Goal: Task Accomplishment & Management: Manage account settings

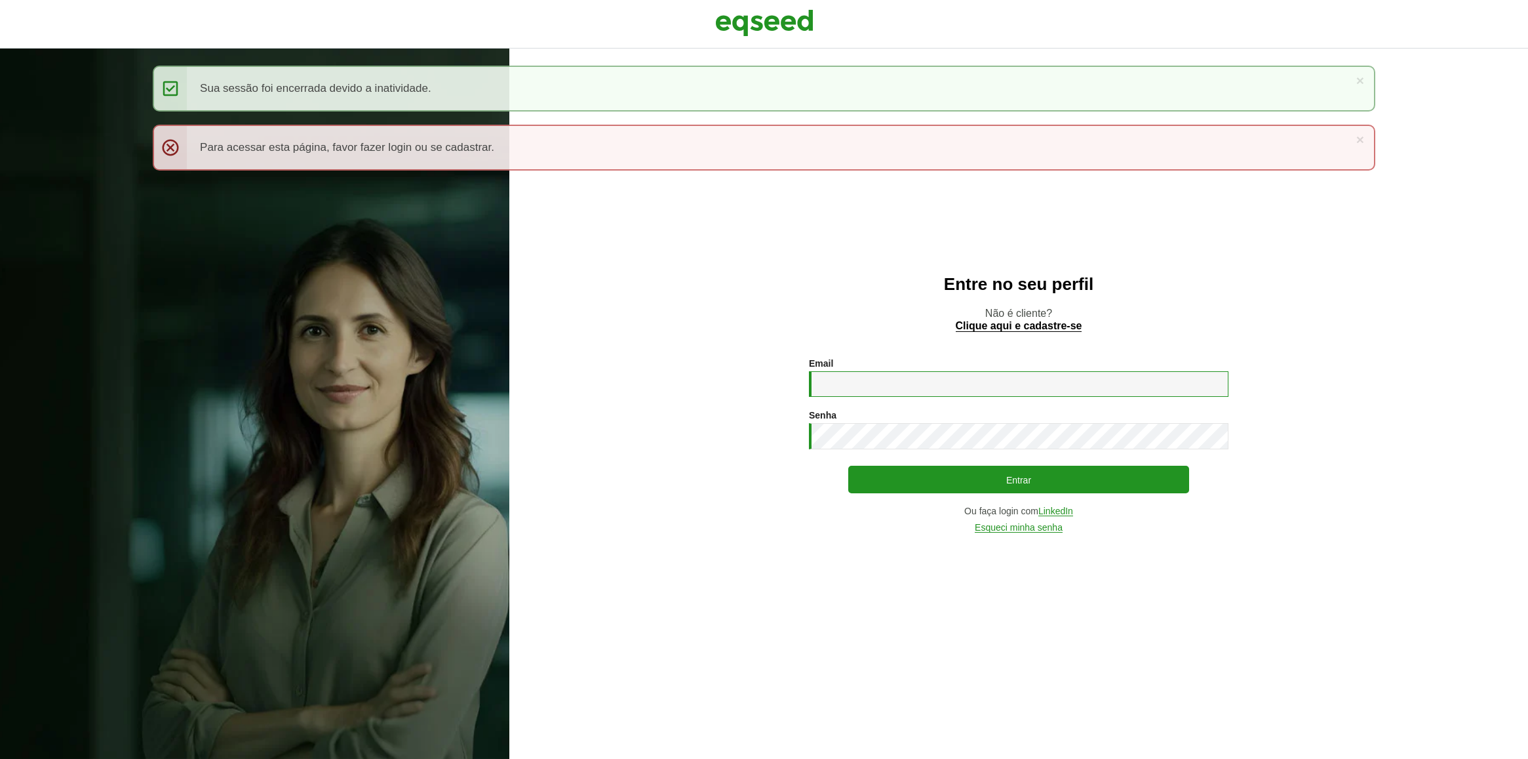
type input "**********"
click at [1047, 486] on button "Entrar" at bounding box center [1019, 480] width 341 height 25
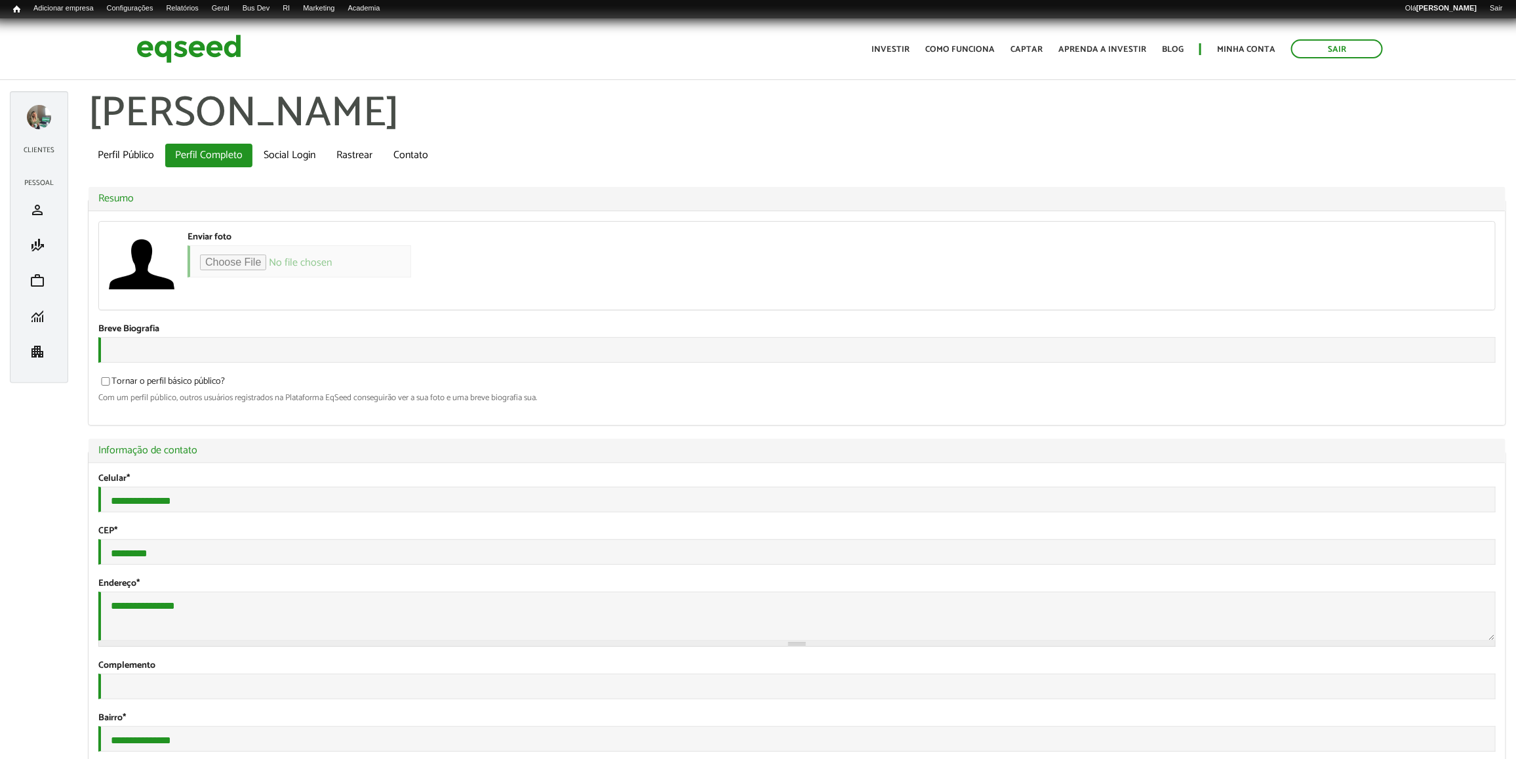
click at [1245, 37] on div "Toggle navigation Início Investir Como funciona Captar Aprenda a investir Blog …" at bounding box center [1127, 48] width 525 height 35
click at [266, 164] on link "Social Login" at bounding box center [289, 156] width 71 height 24
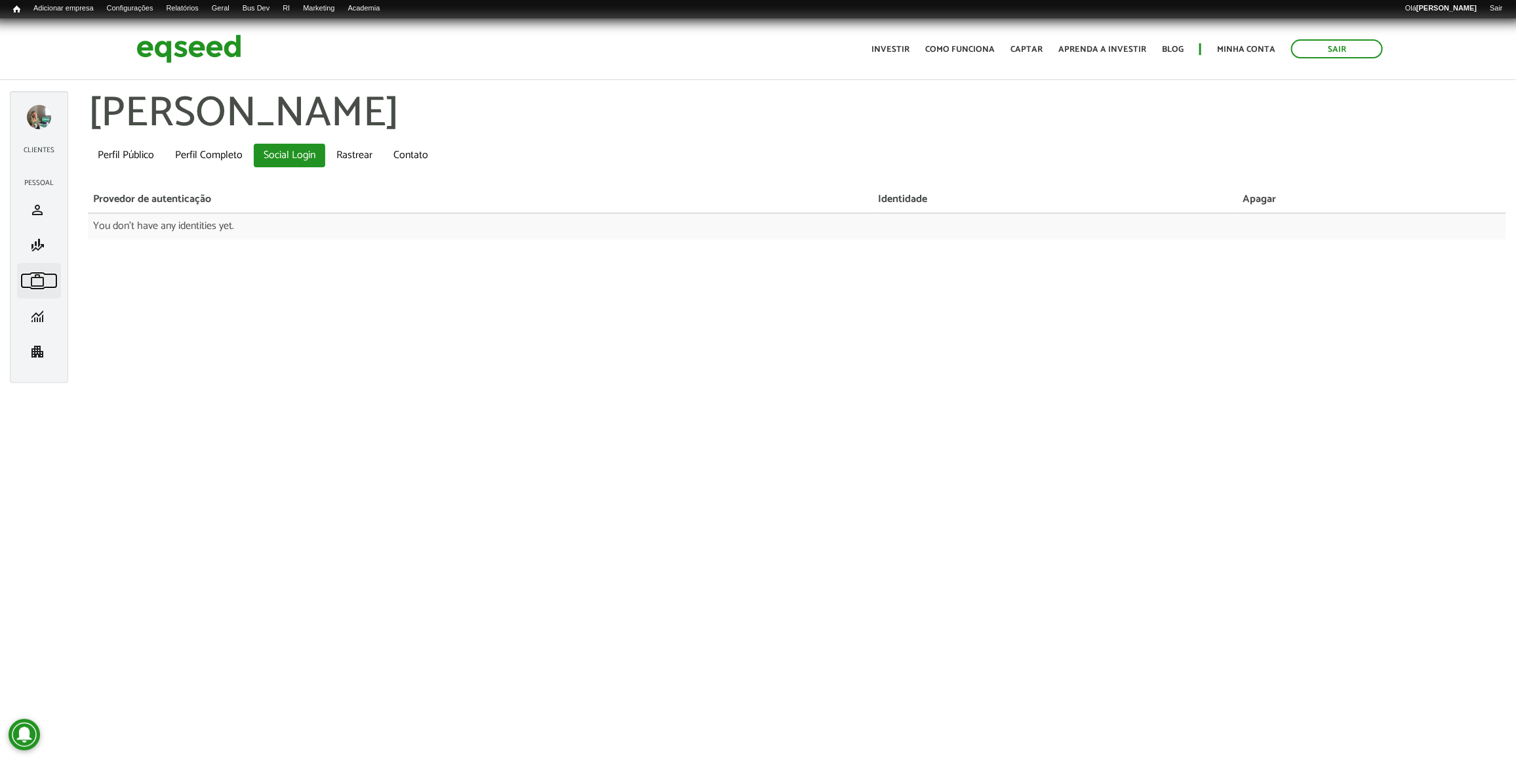
click at [43, 275] on span "work" at bounding box center [38, 281] width 16 height 16
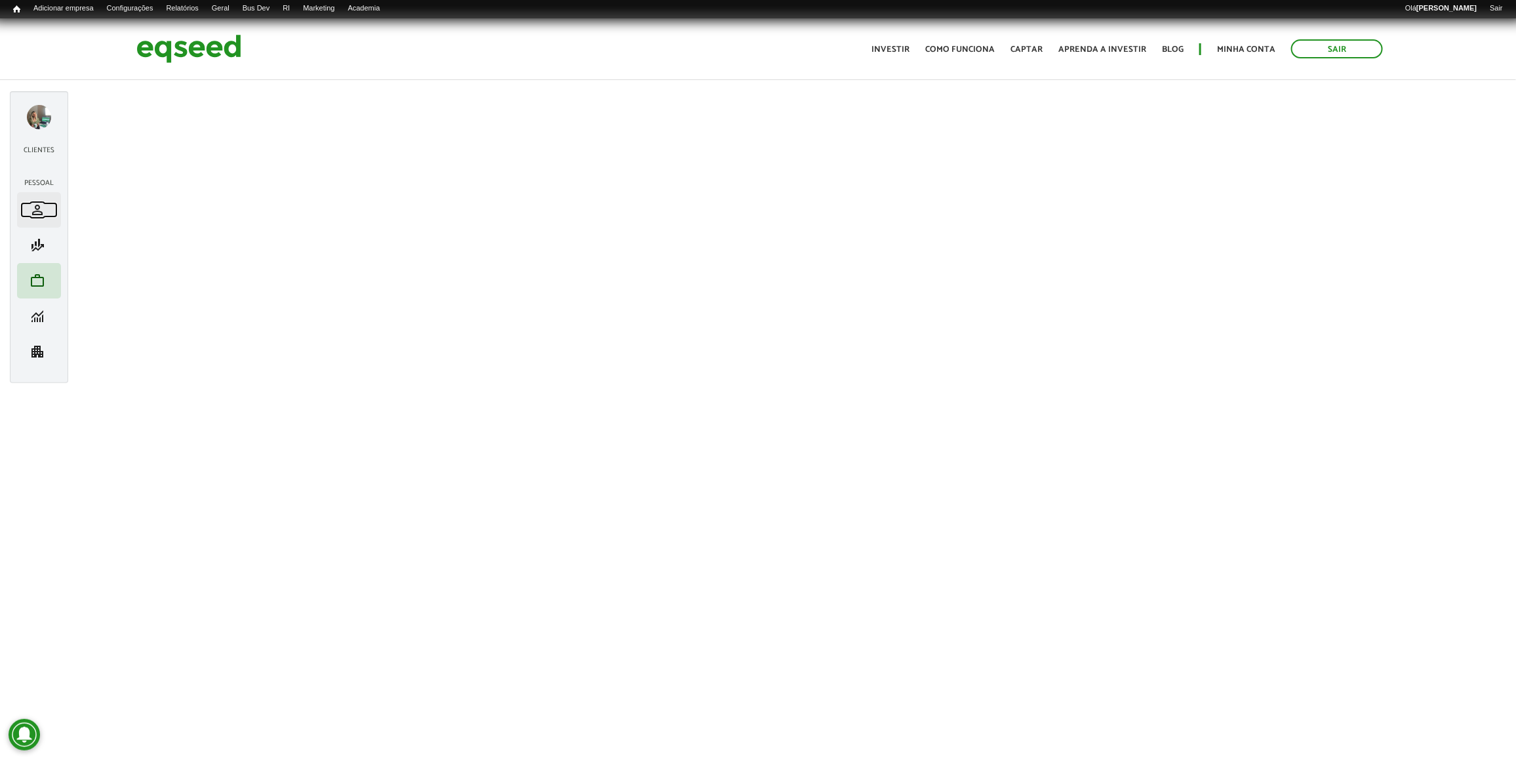
click at [39, 217] on span "person" at bounding box center [38, 210] width 16 height 16
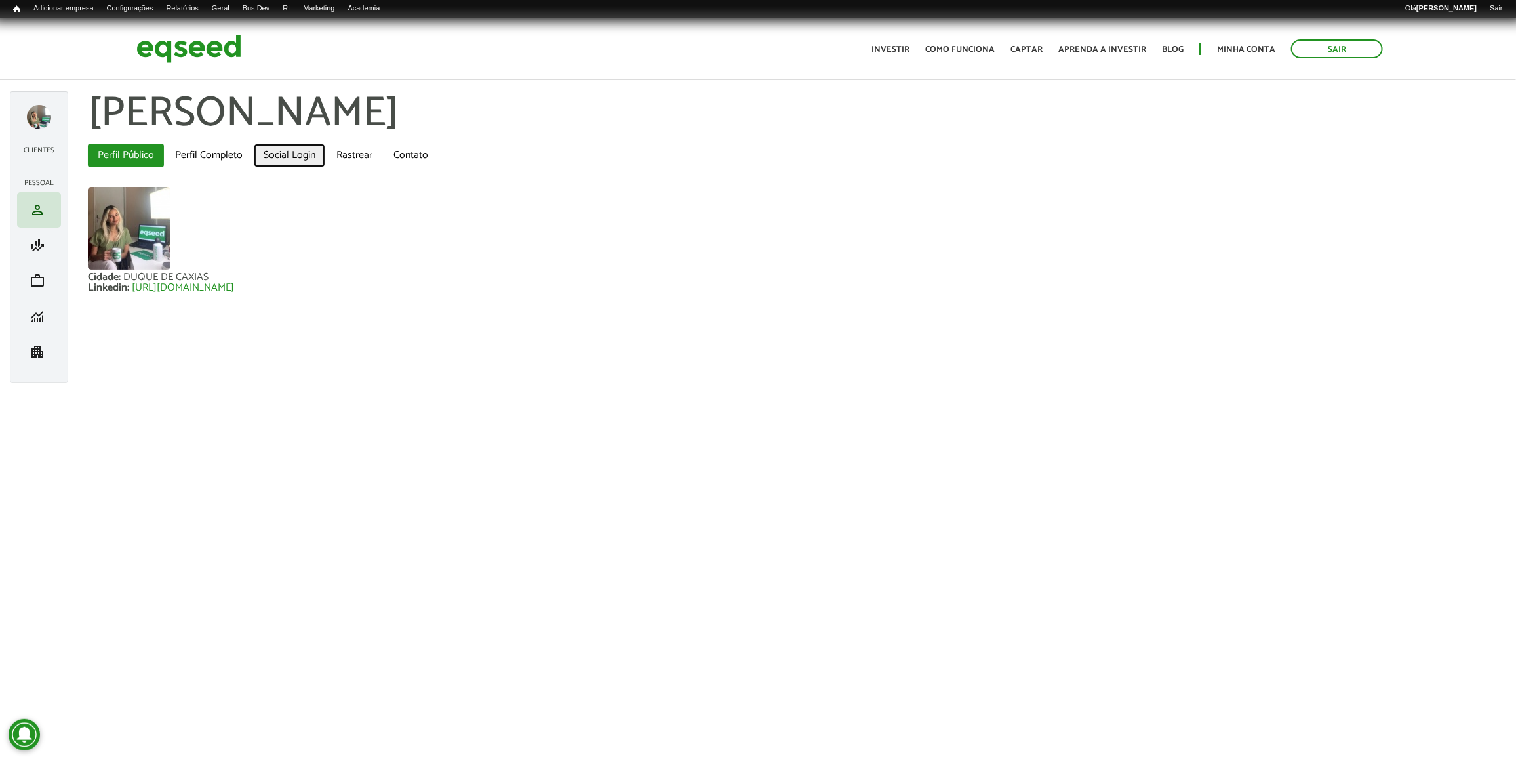
click at [318, 151] on link "Social Login" at bounding box center [289, 156] width 71 height 24
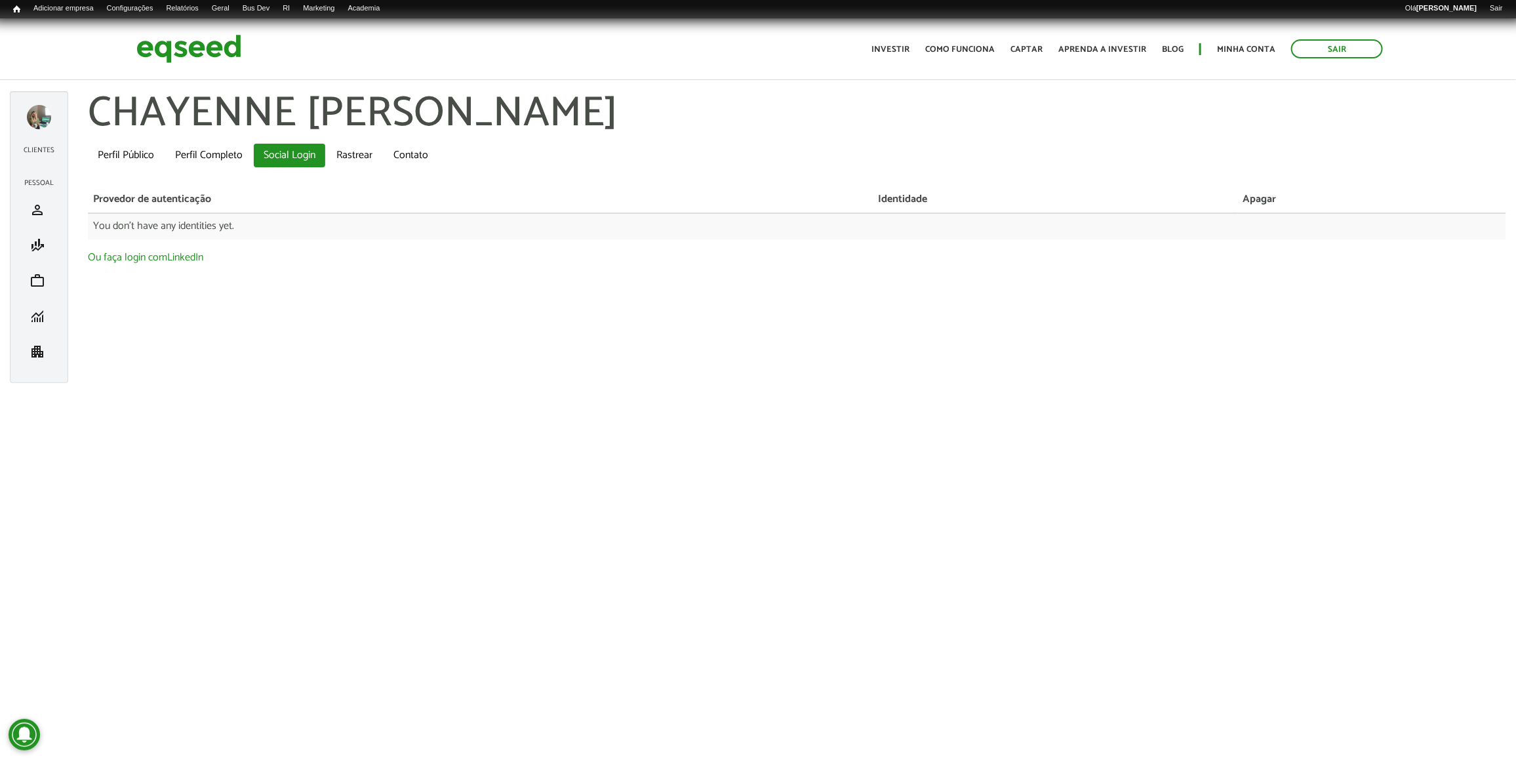
click at [384, 415] on article "CHAYENNE TENÓRIO BARBOSA left_panel_close Clientes manage_accounts Gerenciar Cl…" at bounding box center [758, 228] width 1516 height 393
click at [979, 52] on link "Como funciona" at bounding box center [960, 49] width 70 height 9
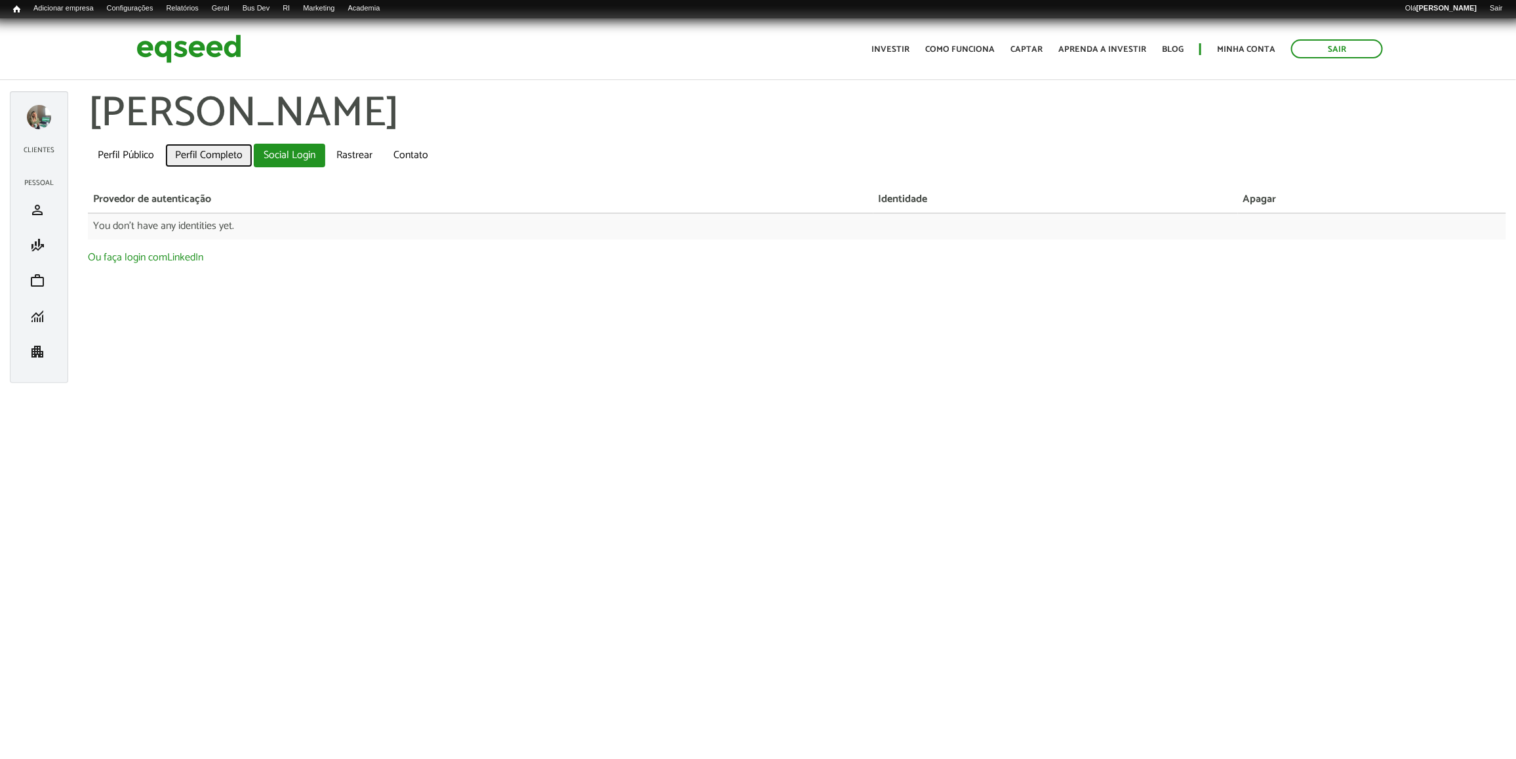
click at [175, 153] on link "Perfil Completo" at bounding box center [208, 156] width 87 height 24
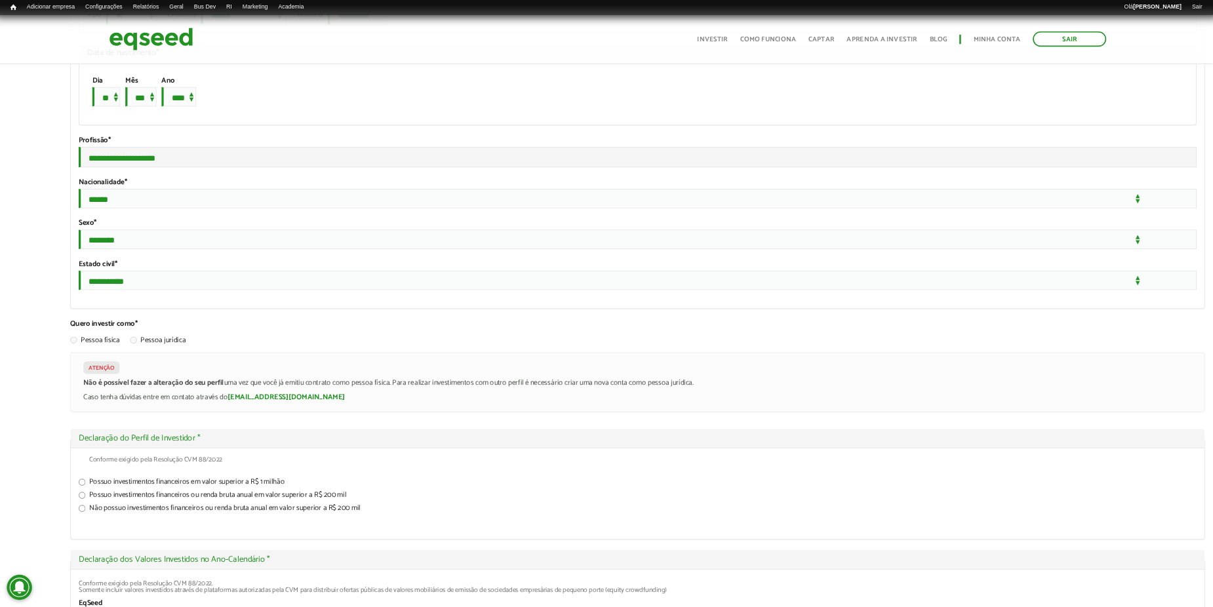
scroll to position [1148, 0]
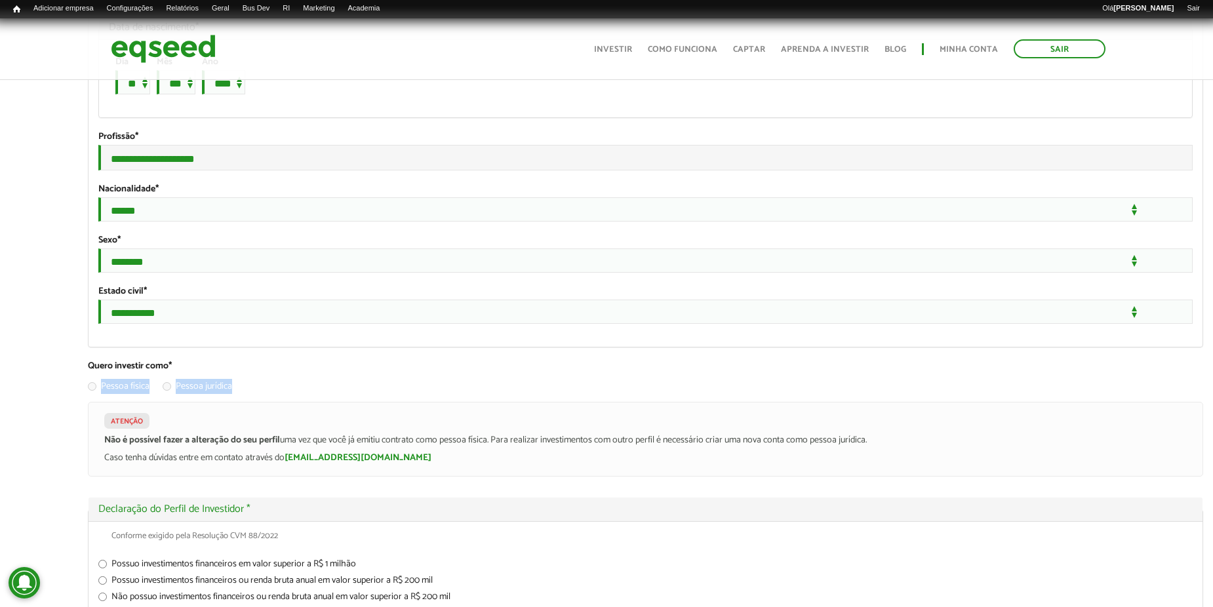
drag, startPoint x: 329, startPoint y: 499, endPoint x: 330, endPoint y: 464, distance: 35.4
click at [330, 402] on div "Pessoa física Pessoa jurídica" at bounding box center [645, 388] width 1115 height 28
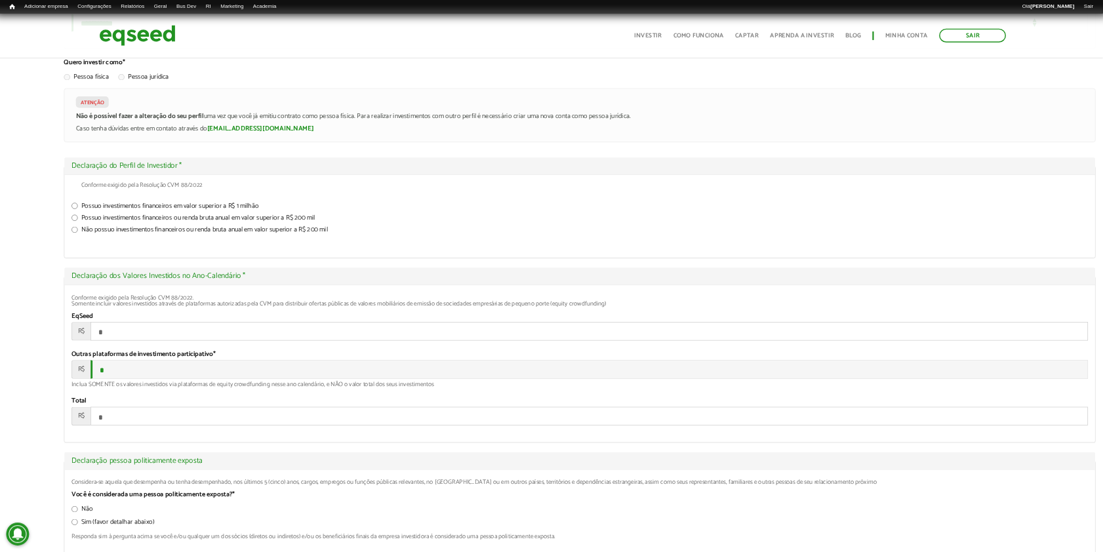
scroll to position [1429, 0]
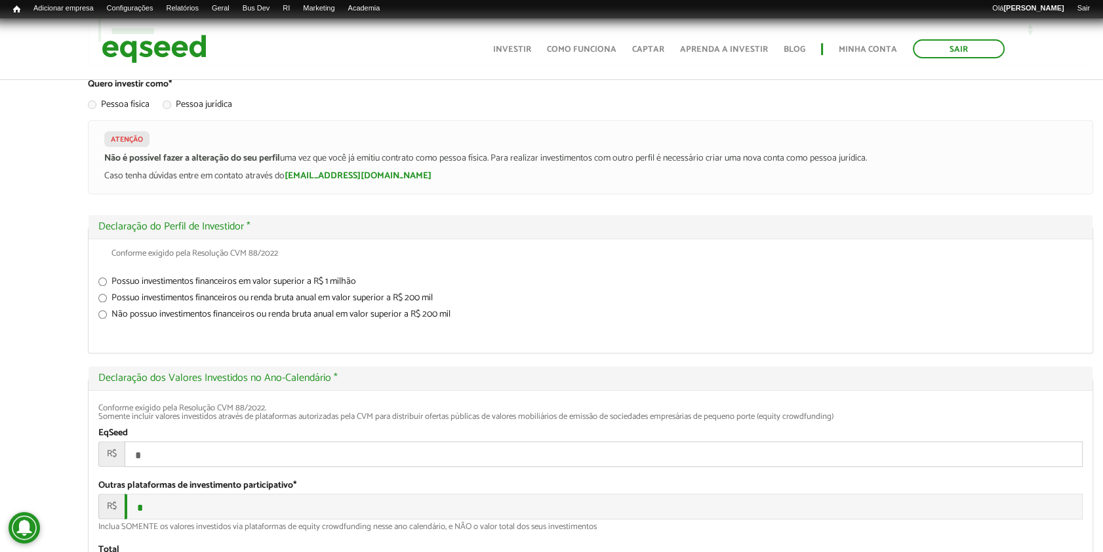
click at [393, 182] on p "Caso tenha dúvidas entre em contato através do investidores@eqseed.com" at bounding box center [590, 176] width 972 height 11
click at [399, 120] on div "Pessoa física Pessoa jurídica" at bounding box center [590, 106] width 1005 height 28
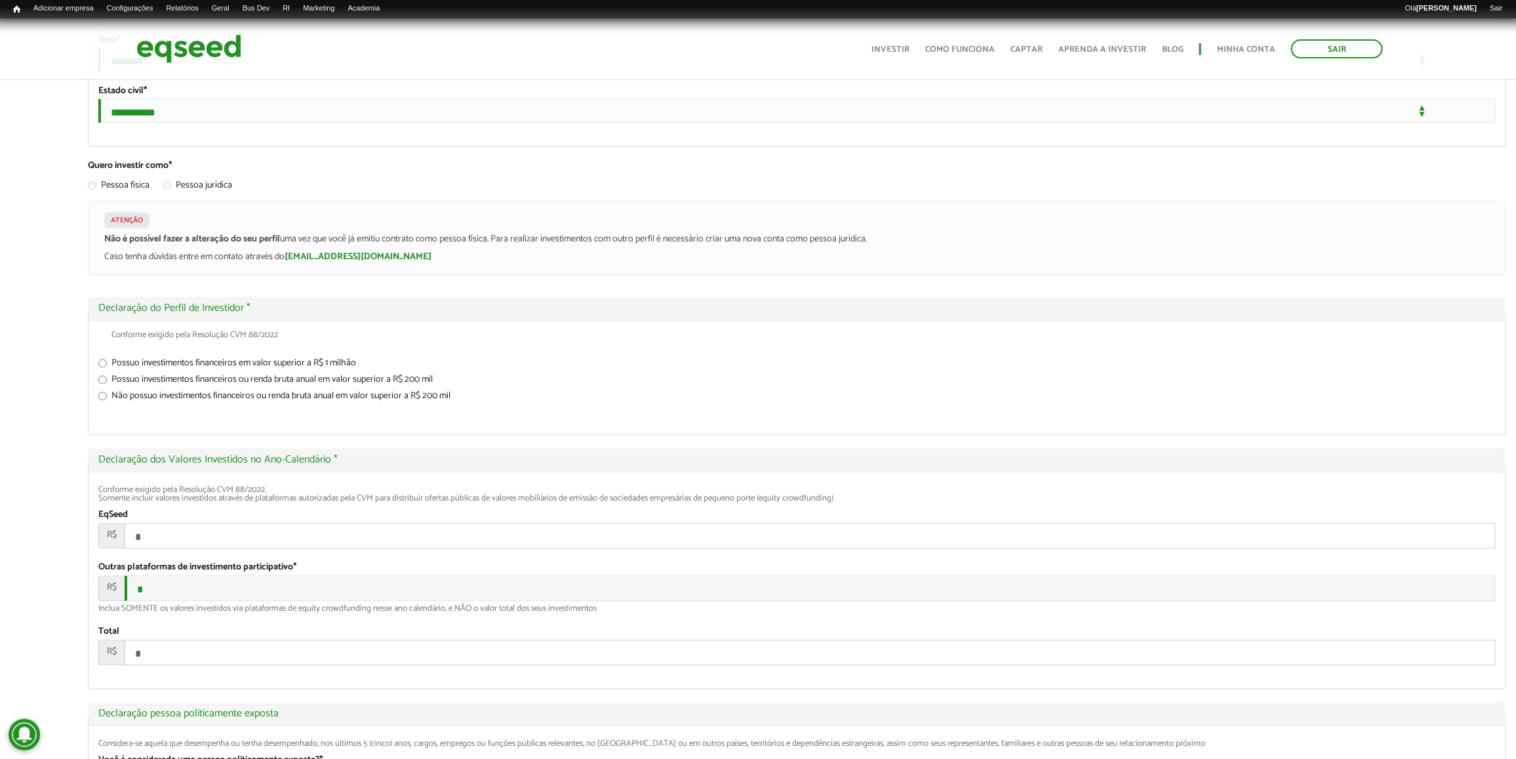
scroll to position [1346, 0]
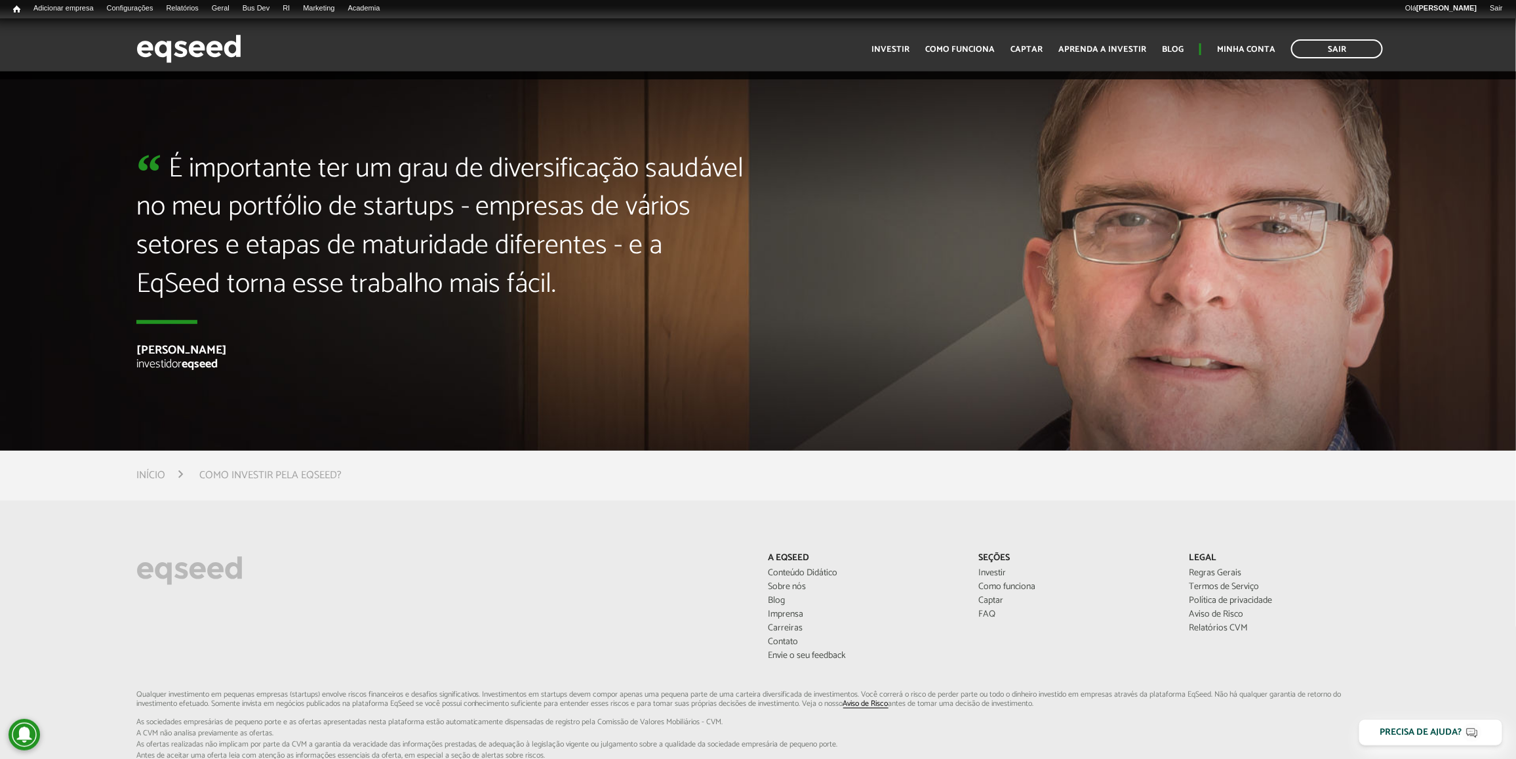
scroll to position [3730, 0]
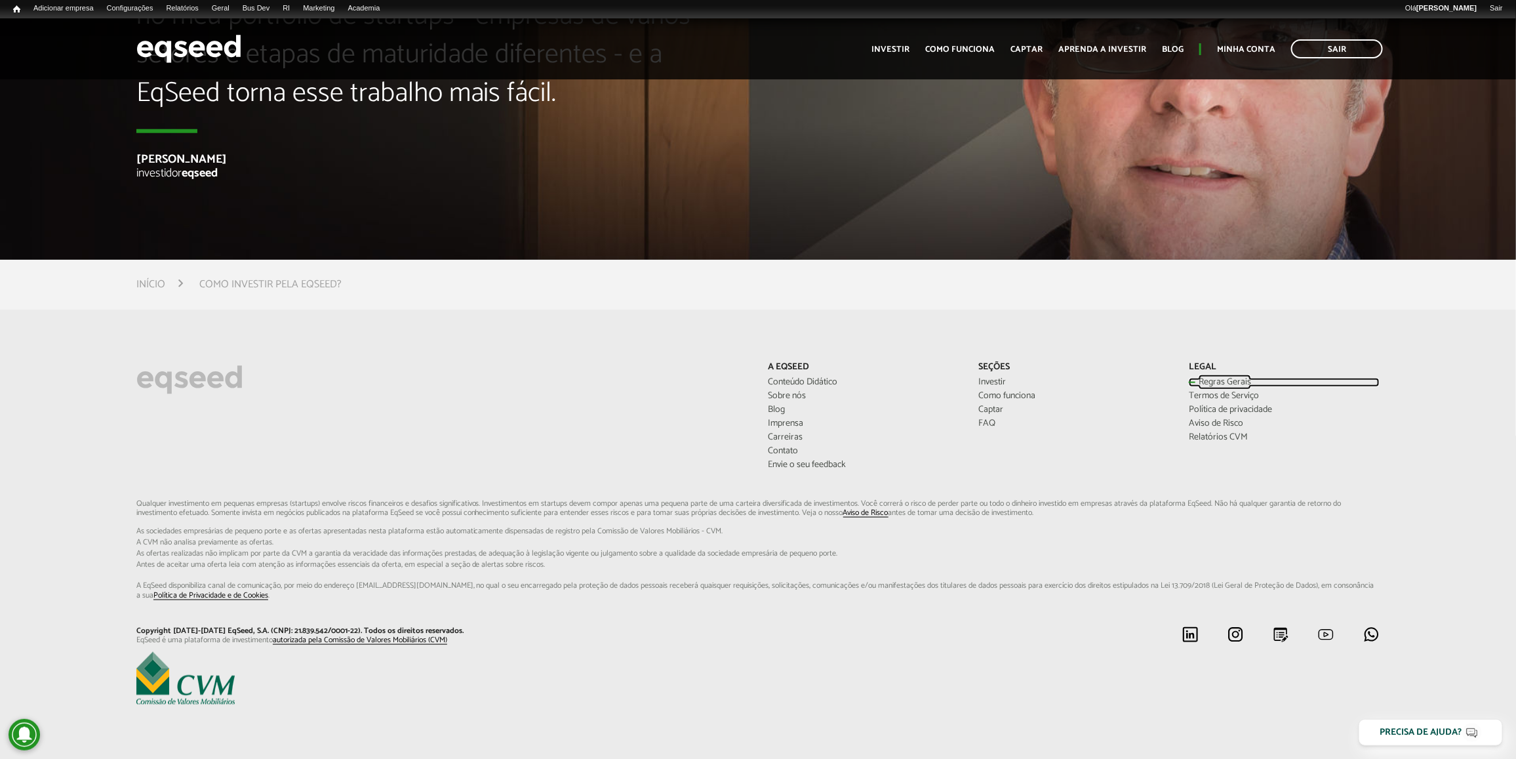
click at [1208, 378] on link "Regras Gerais" at bounding box center [1284, 382] width 191 height 9
